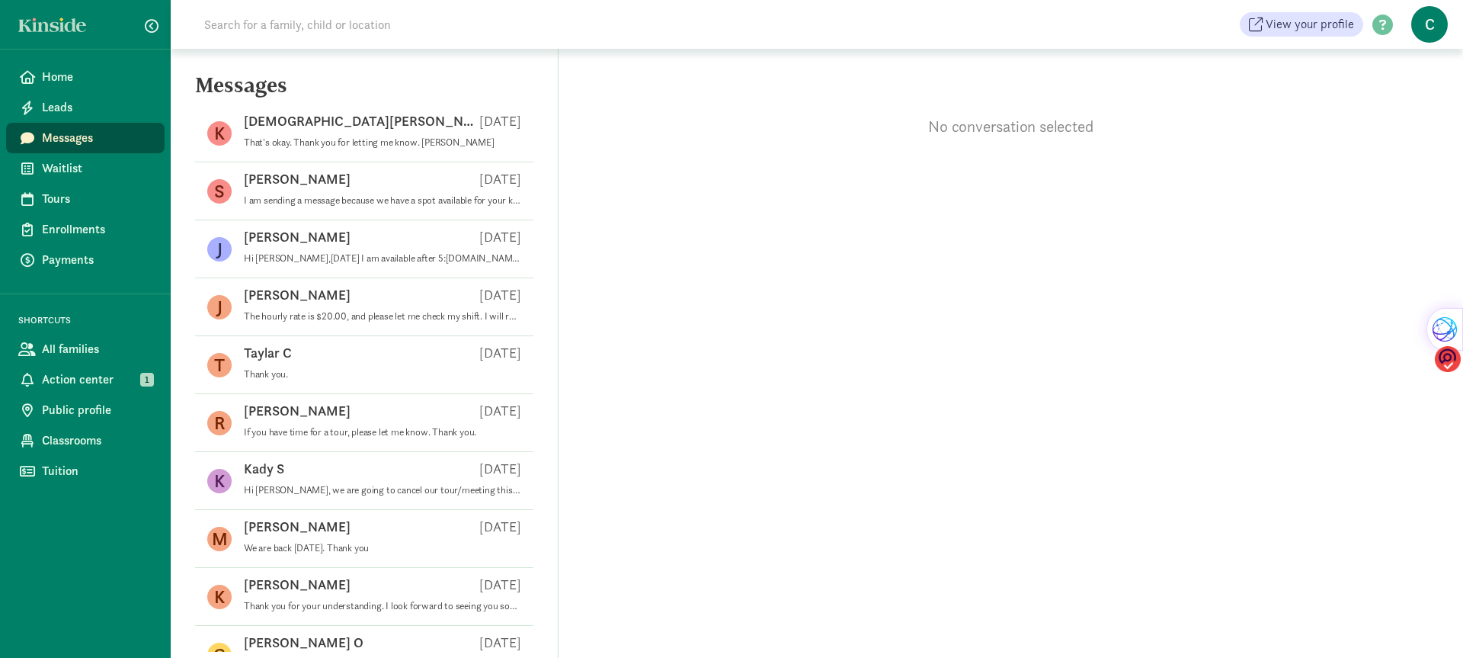
scroll to position [152, 0]
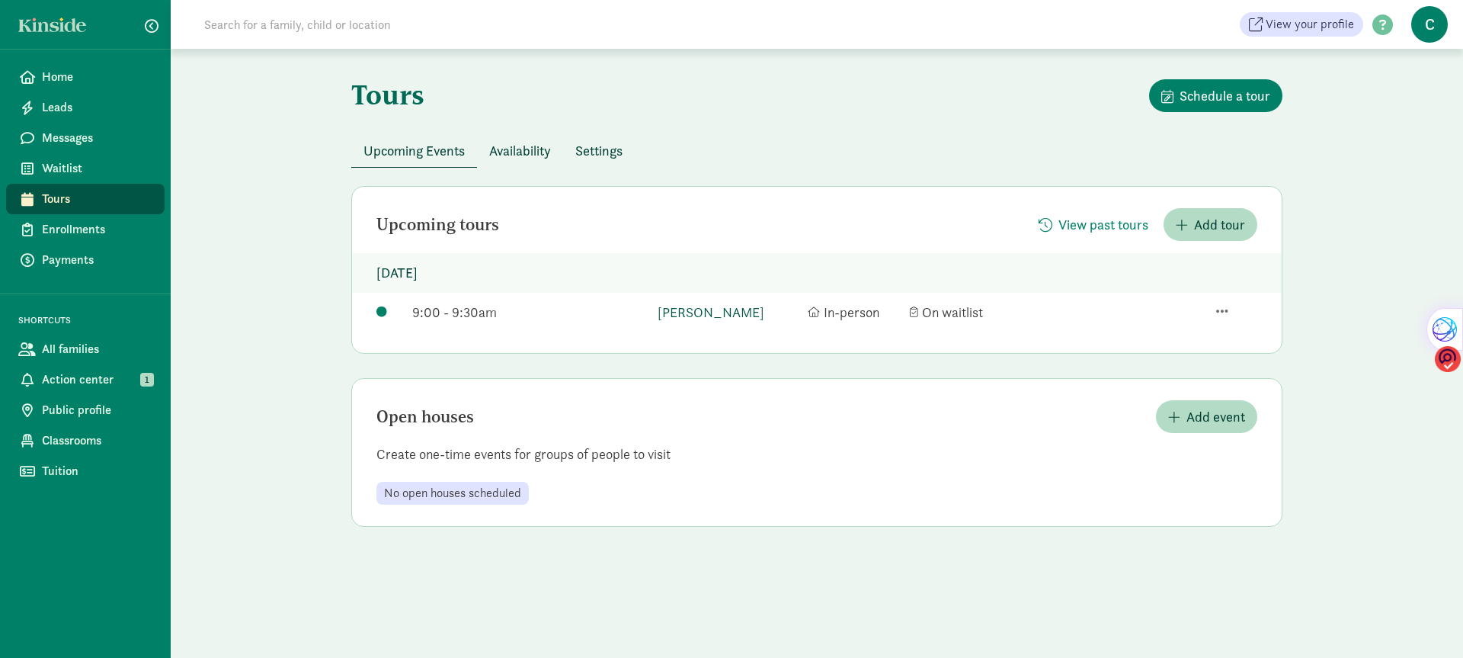
click at [677, 311] on link "[PERSON_NAME]" at bounding box center [729, 312] width 142 height 21
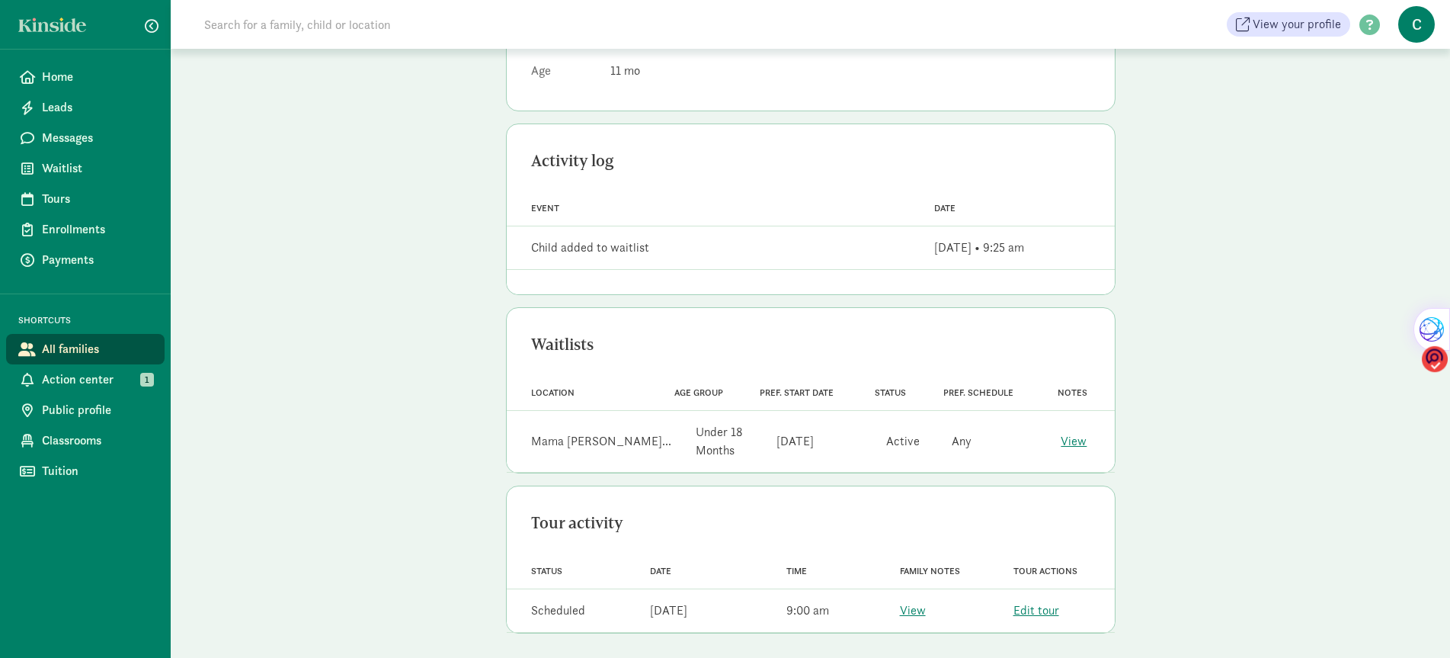
scroll to position [338, 0]
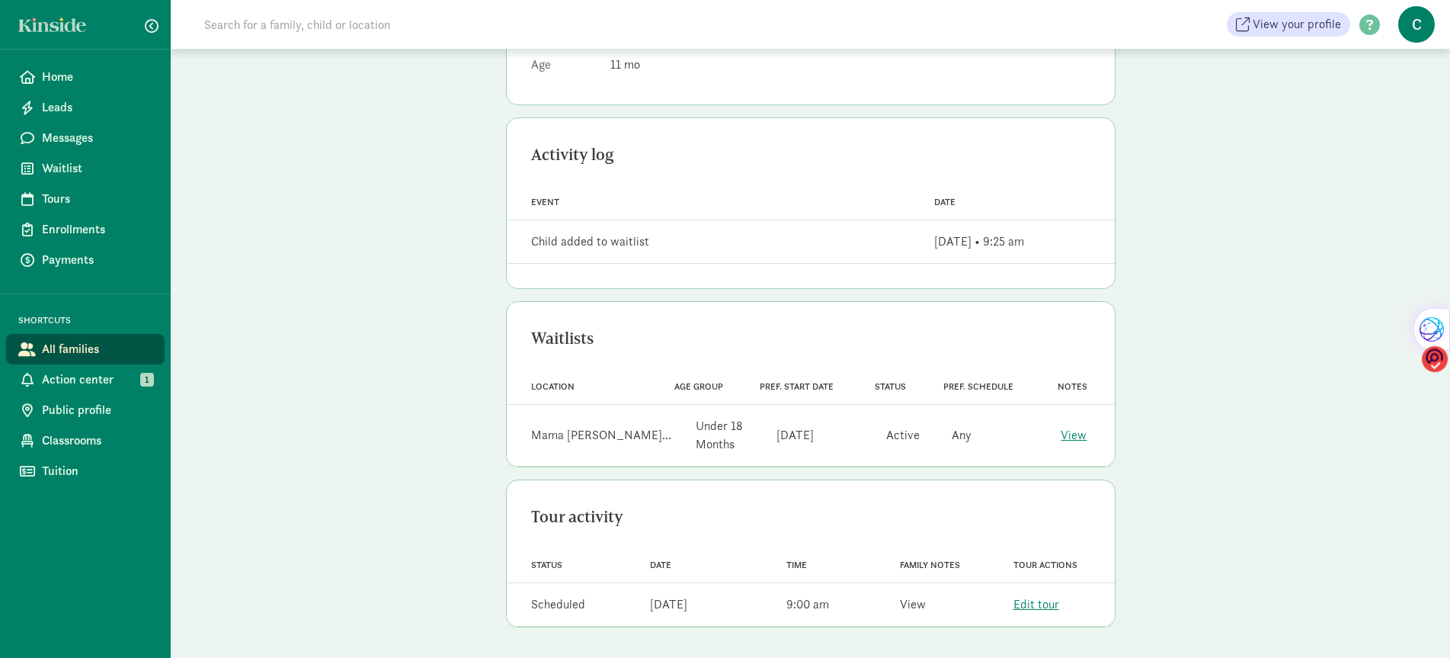
click at [908, 607] on link "View" at bounding box center [913, 604] width 26 height 16
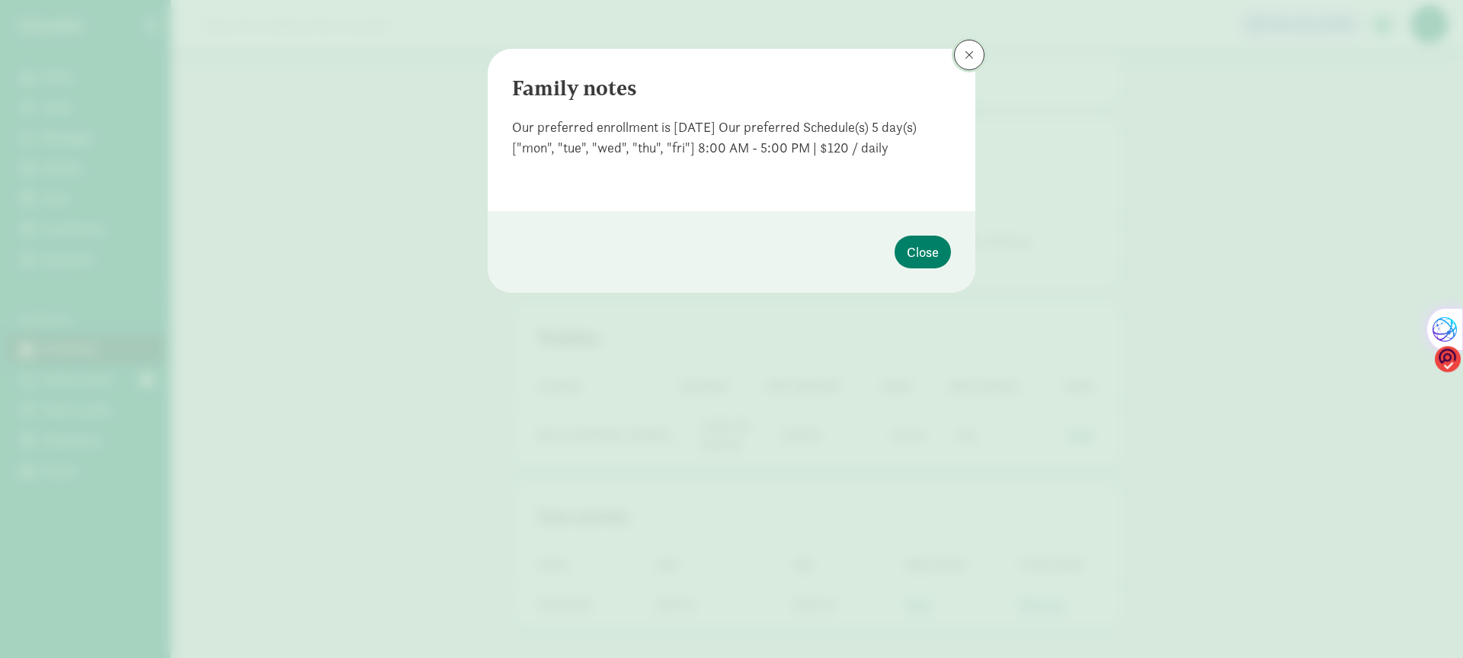
click at [965, 58] on span at bounding box center [969, 55] width 9 height 12
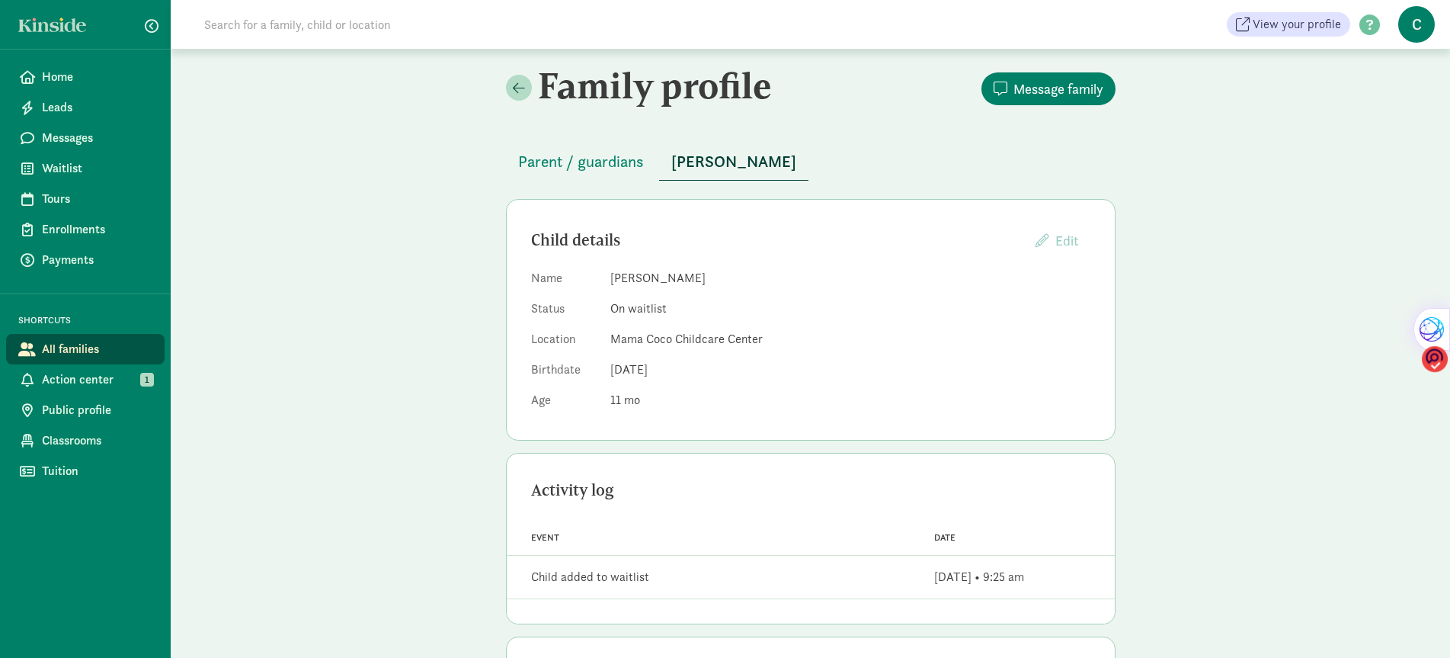
scroll to position [0, 0]
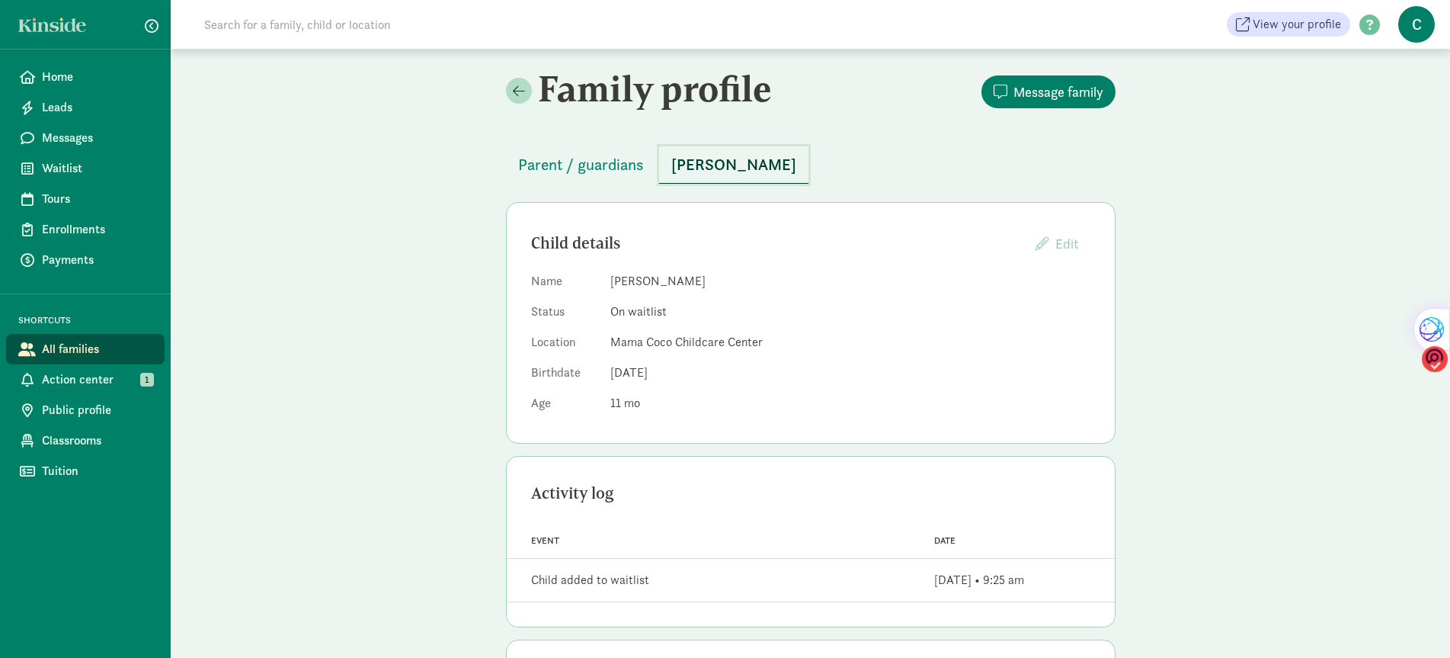
click at [686, 167] on span "[PERSON_NAME]" at bounding box center [733, 164] width 125 height 24
click at [686, 167] on span "Sadie May" at bounding box center [733, 164] width 125 height 24
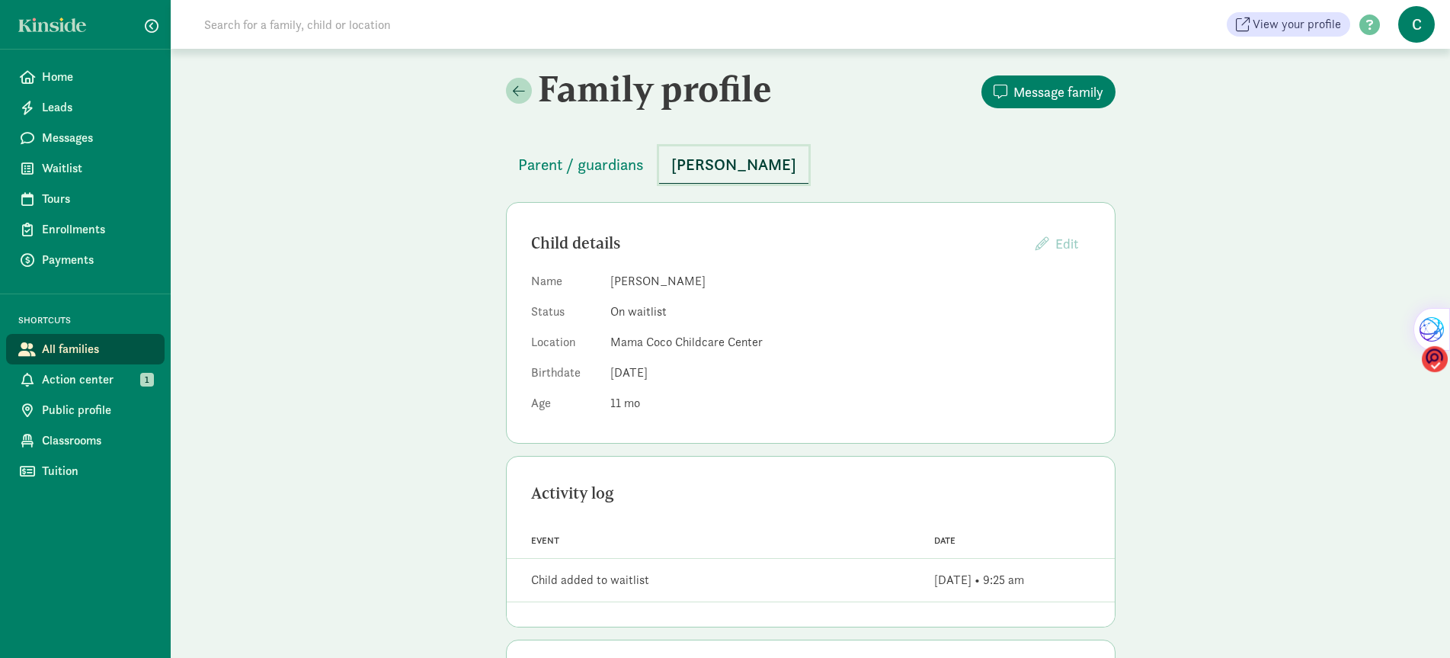
click at [686, 167] on span "Sadie May" at bounding box center [733, 164] width 125 height 24
click at [1027, 94] on span "Message family" at bounding box center [1058, 92] width 90 height 21
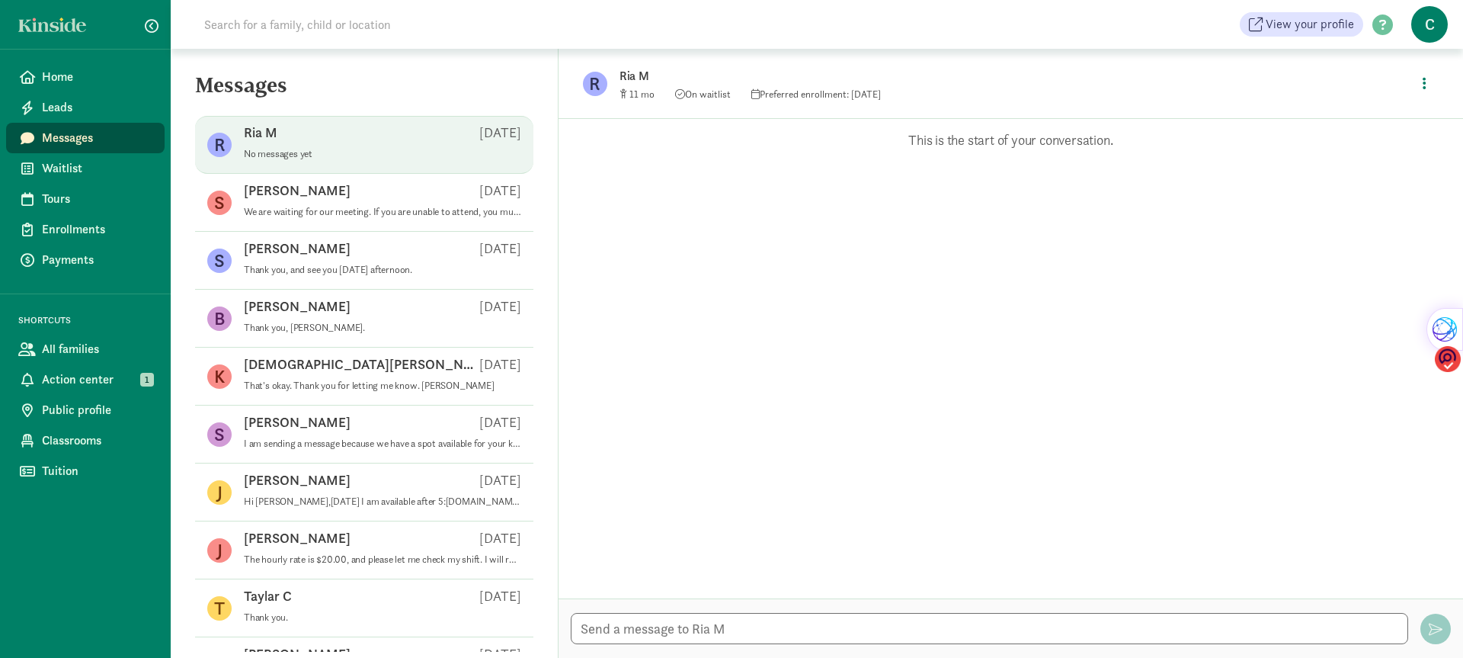
click at [294, 146] on div "Ria M [DATE]" at bounding box center [382, 135] width 277 height 24
click at [279, 149] on p "No messages yet" at bounding box center [382, 154] width 277 height 12
click at [279, 148] on p "No messages yet" at bounding box center [382, 154] width 277 height 12
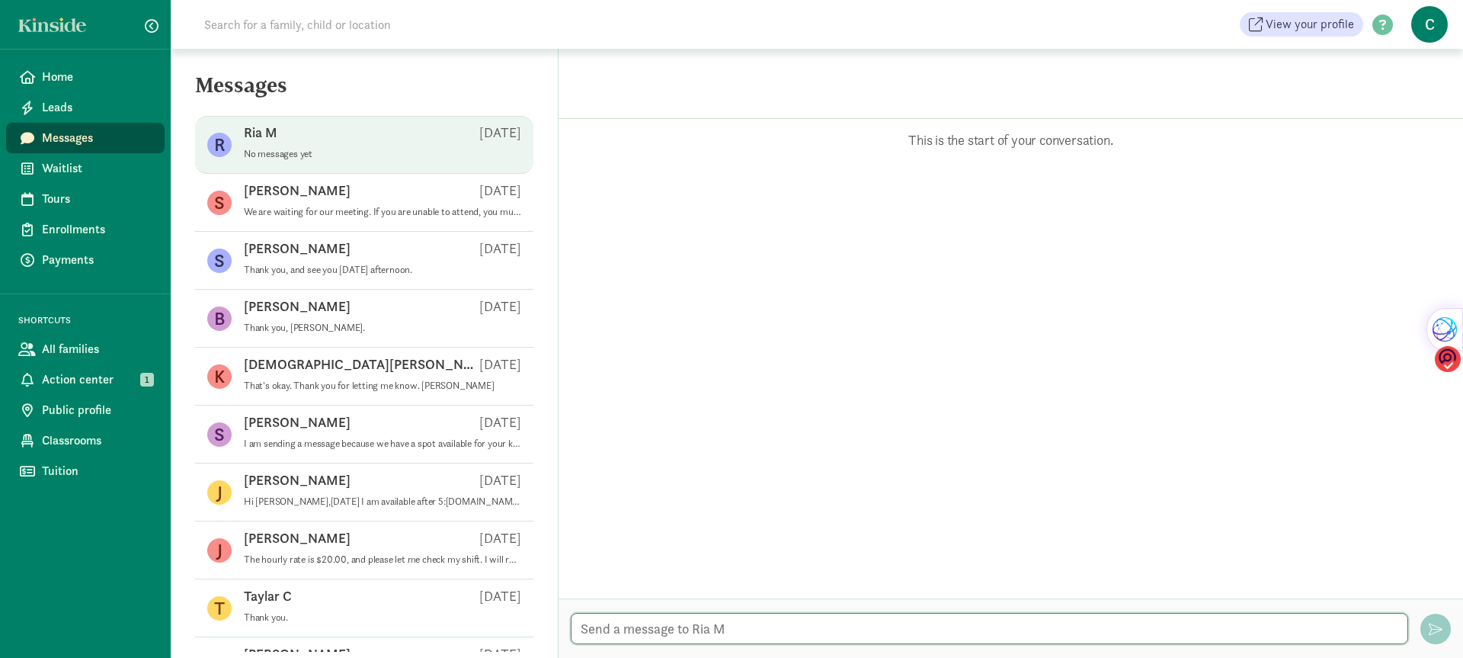
click at [662, 624] on textarea at bounding box center [989, 628] width 837 height 31
click at [613, 631] on textarea "To enrich screen reader interactions, please activate Accessibility in Grammarl…" at bounding box center [989, 628] width 837 height 31
type textarea "Hi there,"
click at [586, 628] on textarea at bounding box center [989, 628] width 837 height 31
paste textarea "I hope you are doing well. Thank you for reaching out and for trusting us."
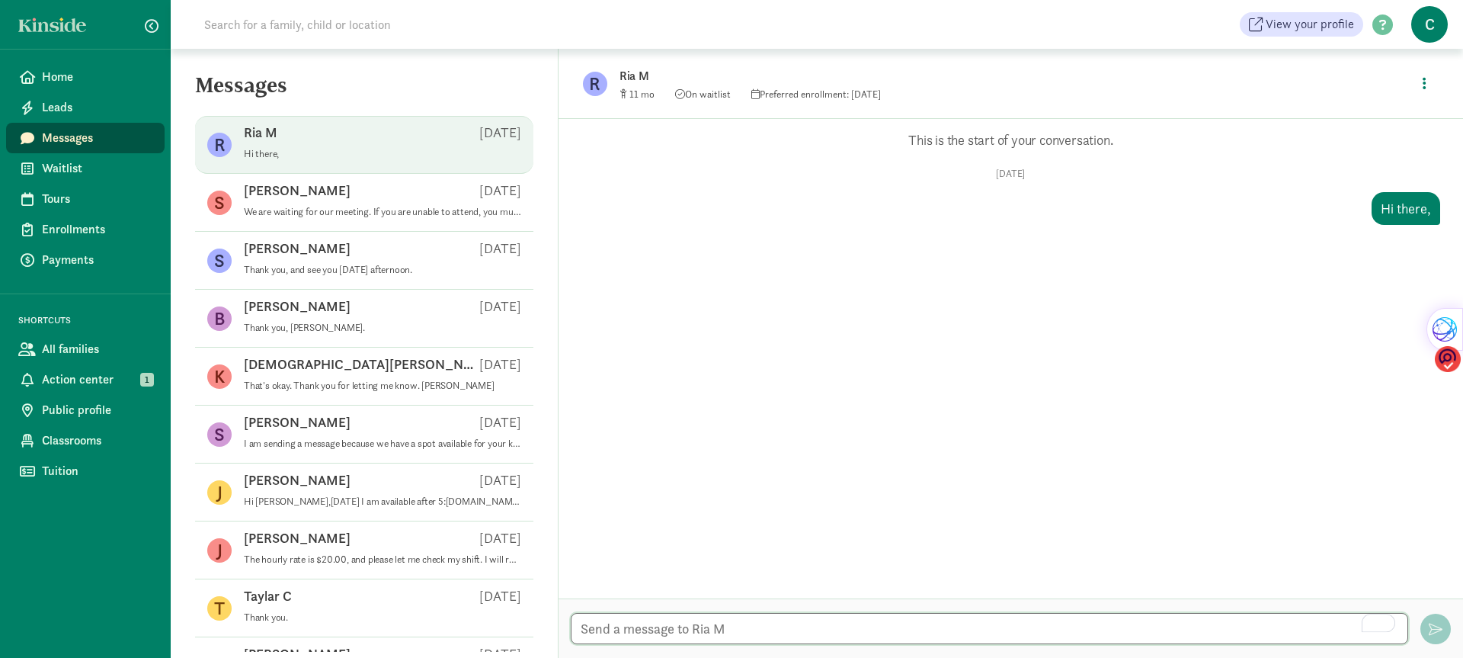
type textarea "I hope you are doing well. Thank you for reaching out and for trusting us."
click at [1015, 613] on textarea "I hope you are doing well. Thank you for reaching out and for trusting us." at bounding box center [989, 628] width 837 height 31
